Goal: Use online tool/utility: Utilize a website feature to perform a specific function

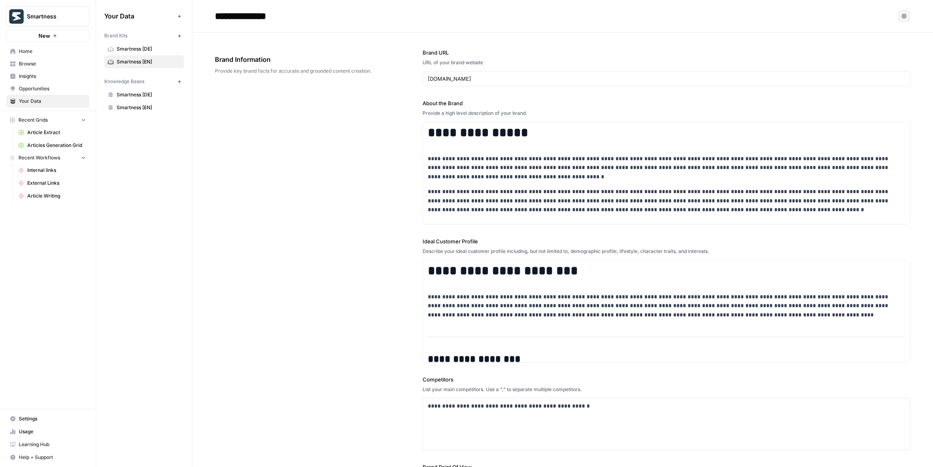
scroll to position [219, 0]
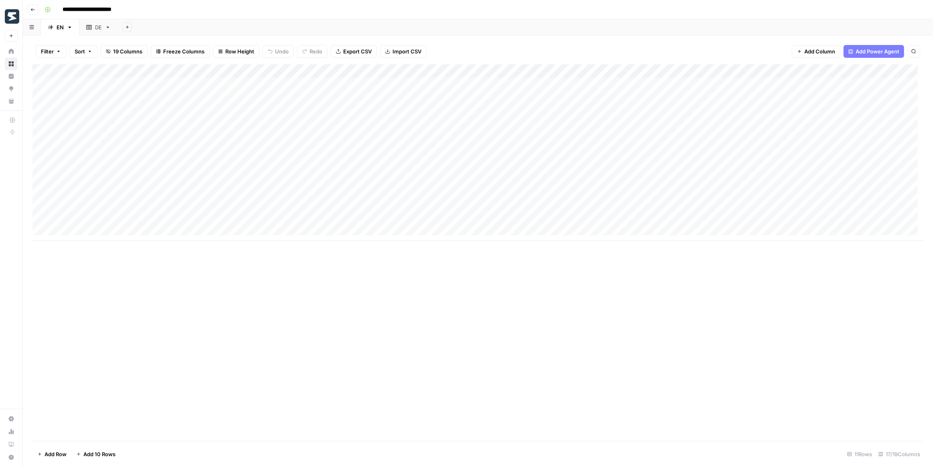
click at [277, 83] on div "Add Column" at bounding box center [477, 152] width 891 height 177
click at [271, 83] on div "Add Column" at bounding box center [477, 152] width 891 height 177
click at [352, 258] on div "Add Column" at bounding box center [477, 252] width 891 height 376
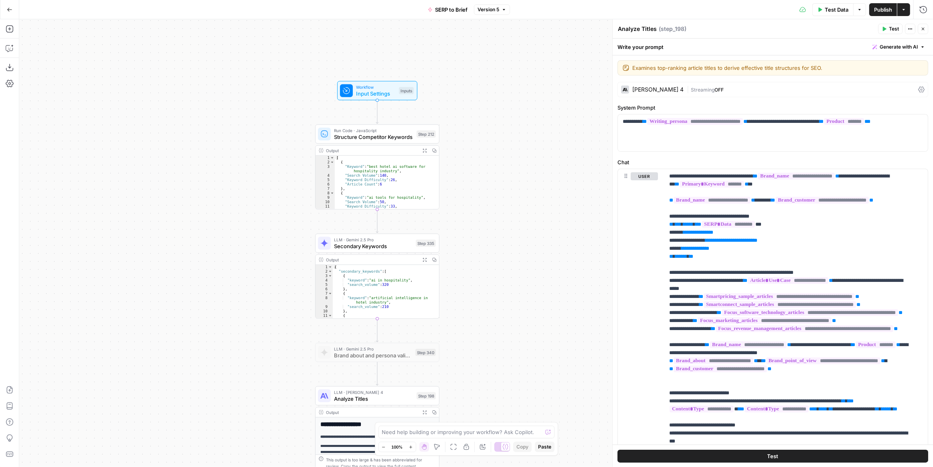
scroll to position [109, 0]
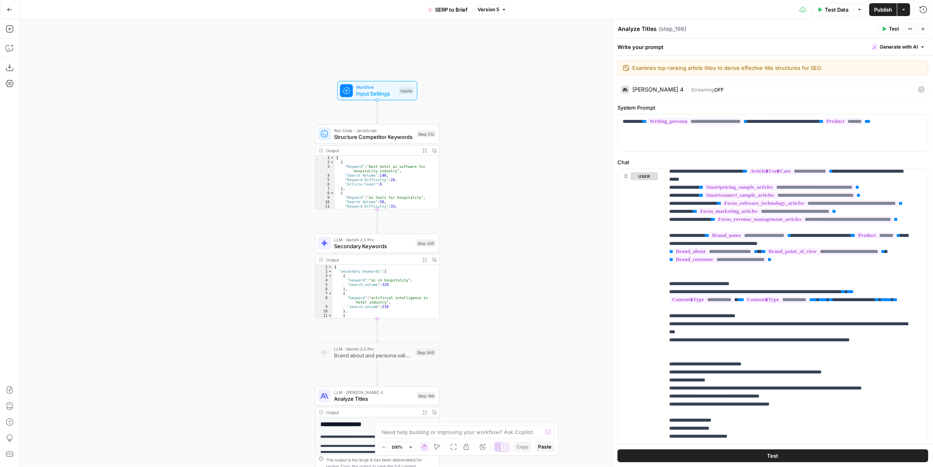
click at [492, 11] on span "Version 5" at bounding box center [489, 9] width 22 height 7
click at [517, 110] on span "Version 1" at bounding box center [540, 107] width 119 height 8
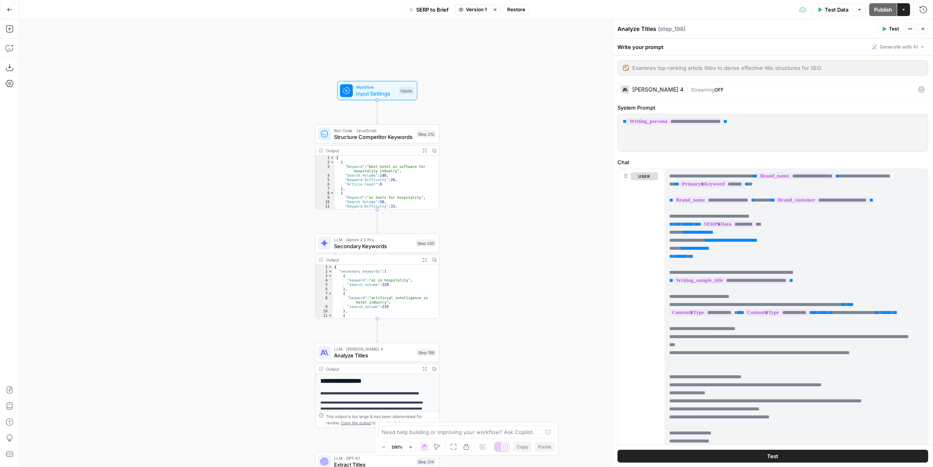
click at [398, 246] on span "Secondary Keywords" at bounding box center [373, 246] width 79 height 8
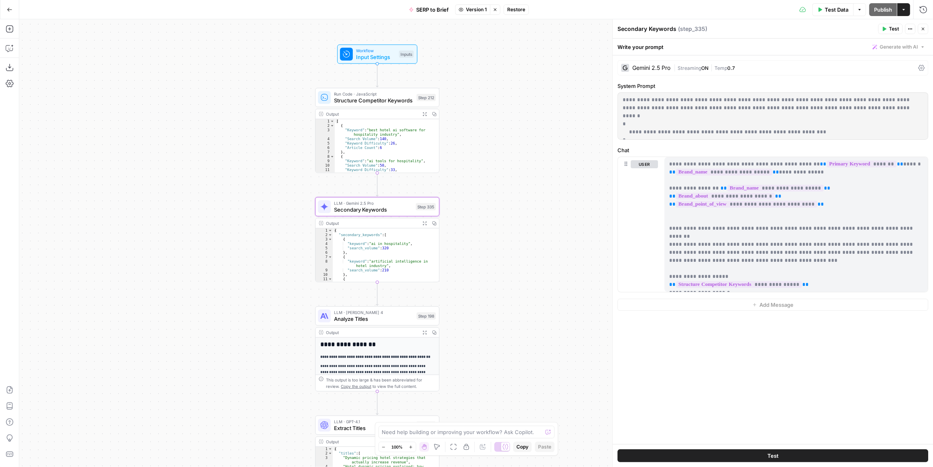
click at [396, 318] on span "Analyze Titles" at bounding box center [373, 319] width 79 height 8
